Goal: Connect with others: Connect with others

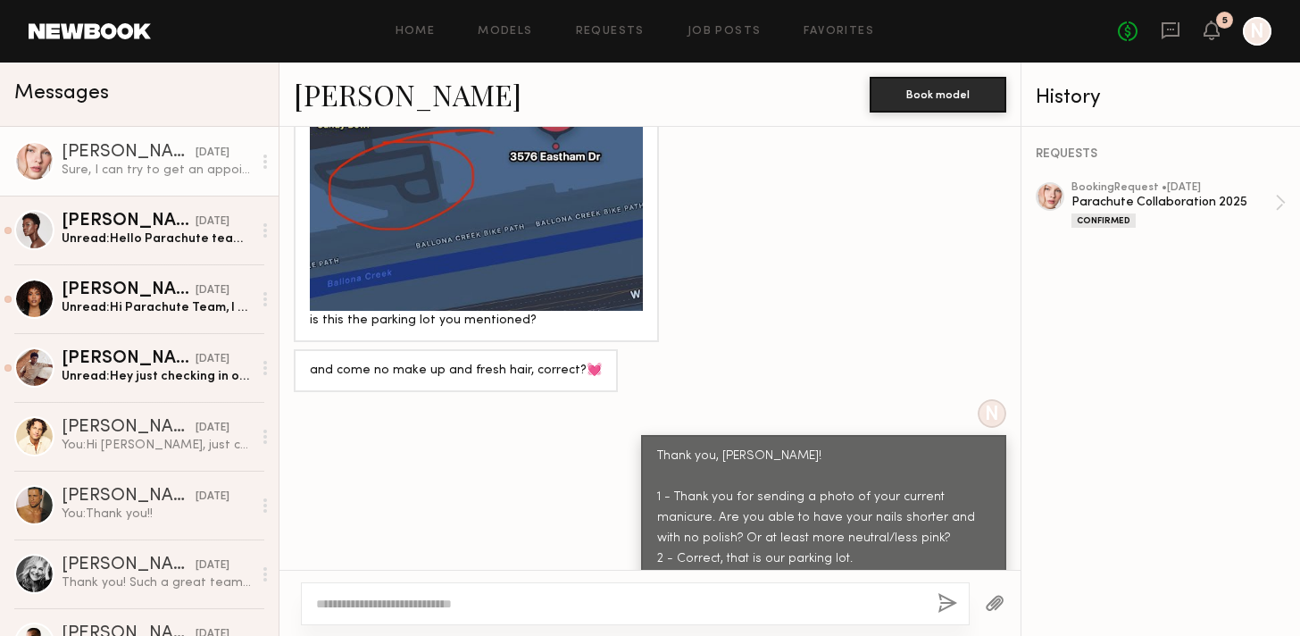
scroll to position [2512, 0]
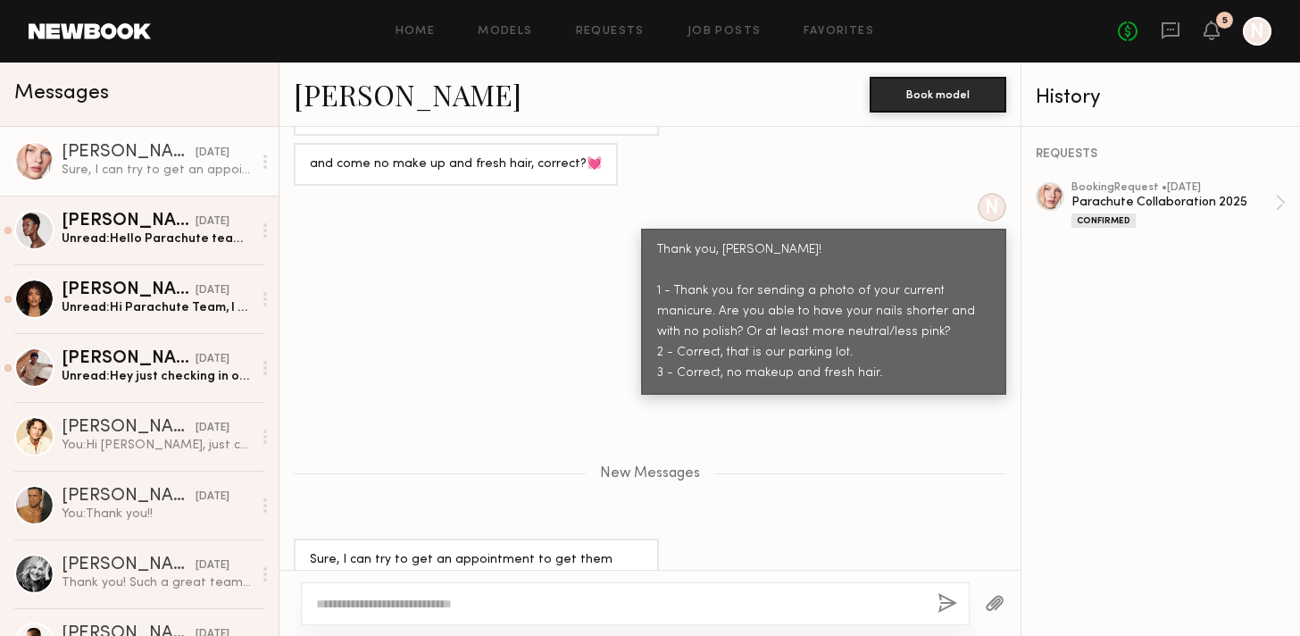
click at [495, 603] on textarea at bounding box center [619, 603] width 607 height 18
type textarea "**********"
click at [948, 597] on button "button" at bounding box center [947, 604] width 20 height 22
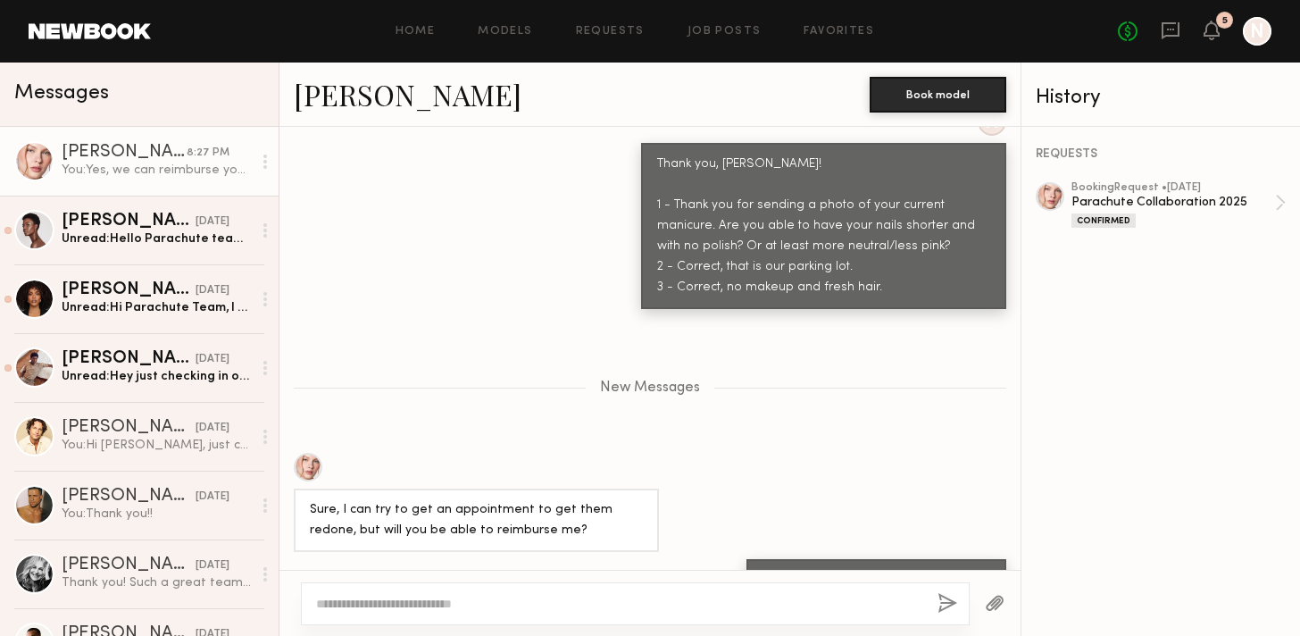
click at [382, 103] on link "[PERSON_NAME]" at bounding box center [408, 94] width 228 height 38
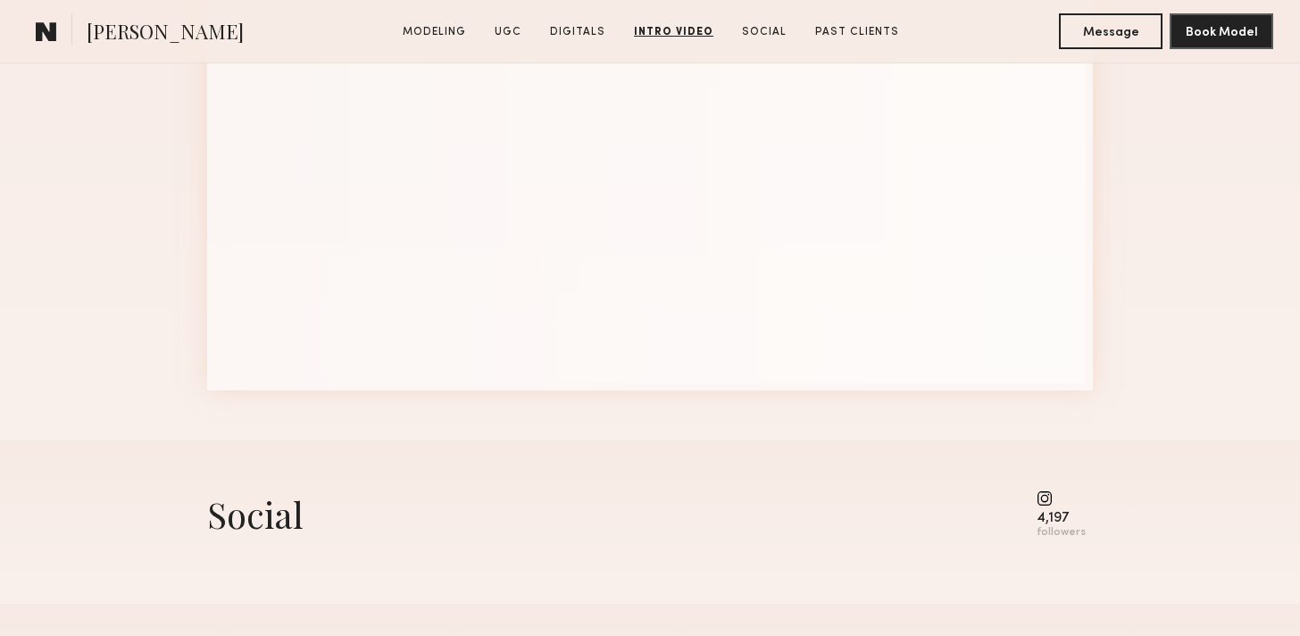
scroll to position [5136, 0]
